Goal: Navigation & Orientation: Find specific page/section

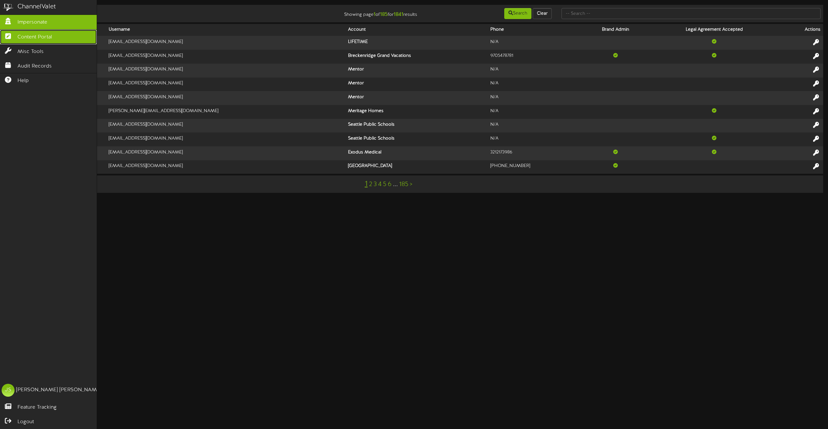
click at [11, 38] on link "Content Portal" at bounding box center [48, 37] width 97 height 15
